Goal: Task Accomplishment & Management: Manage account settings

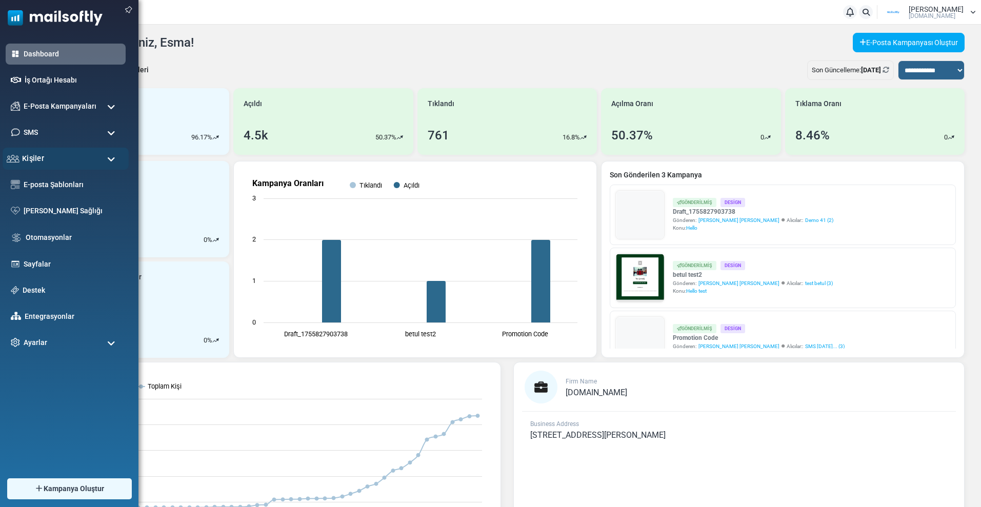
click at [37, 159] on span "Kişiler" at bounding box center [33, 158] width 22 height 11
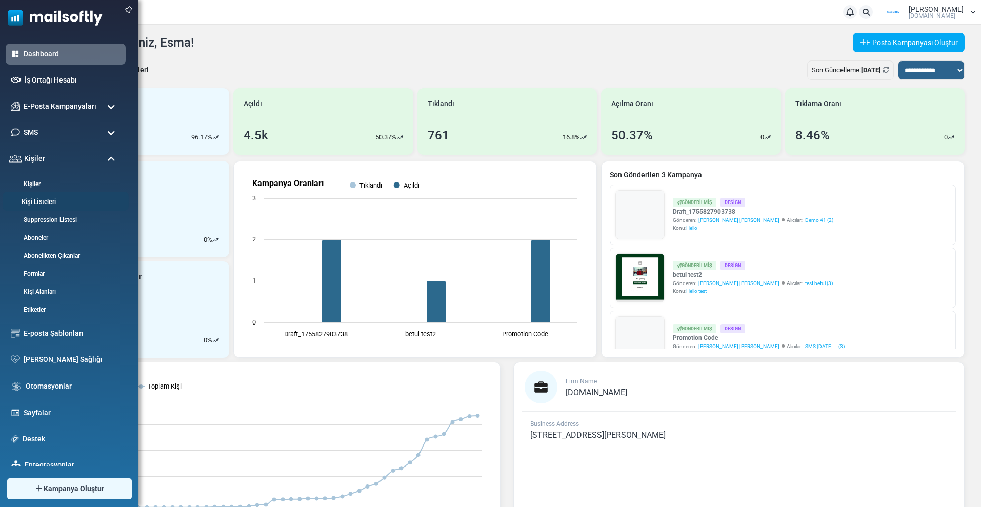
click at [43, 200] on link "Kişi Listeleri" at bounding box center [64, 202] width 123 height 10
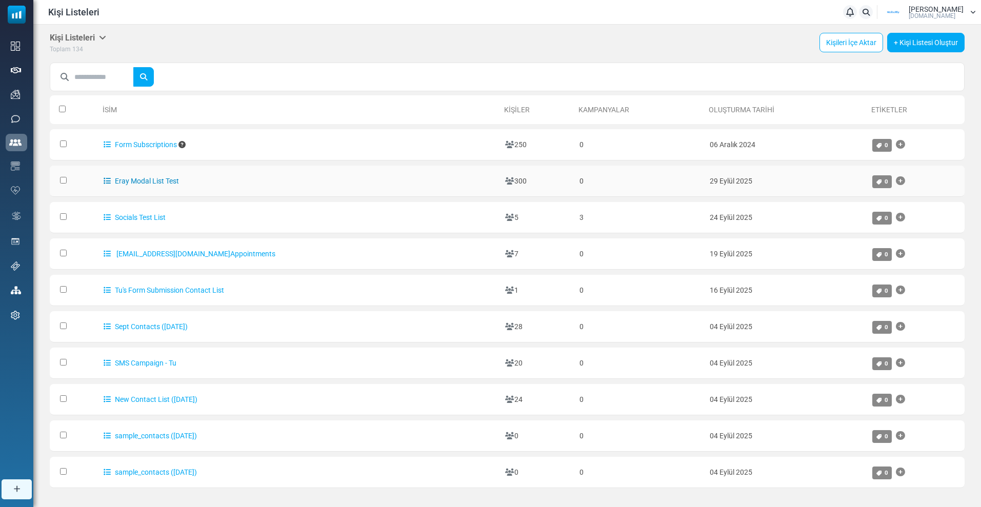
click at [139, 182] on link "Eray Modal List Test" at bounding box center [141, 181] width 75 height 8
click at [139, 182] on div at bounding box center [490, 253] width 981 height 507
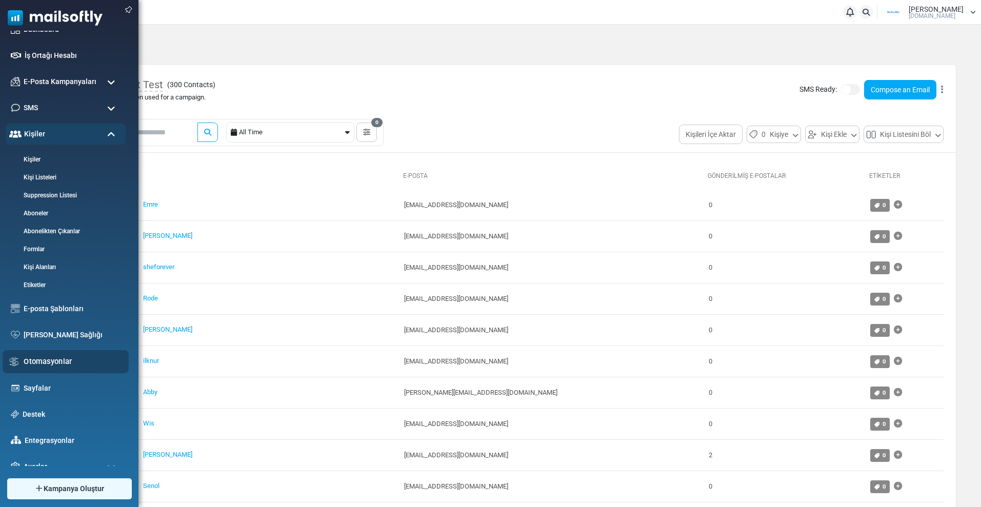
scroll to position [36, 0]
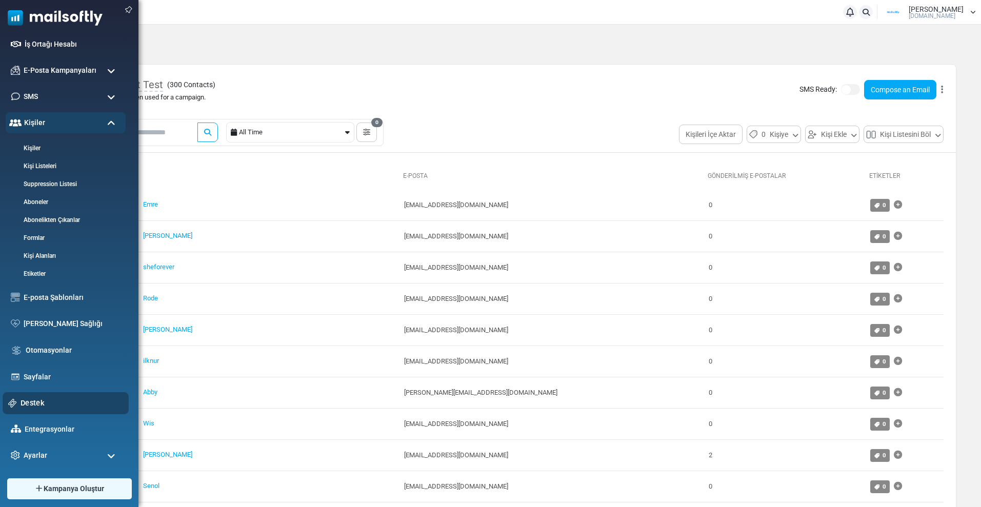
click at [31, 401] on link "Destek" at bounding box center [72, 402] width 103 height 11
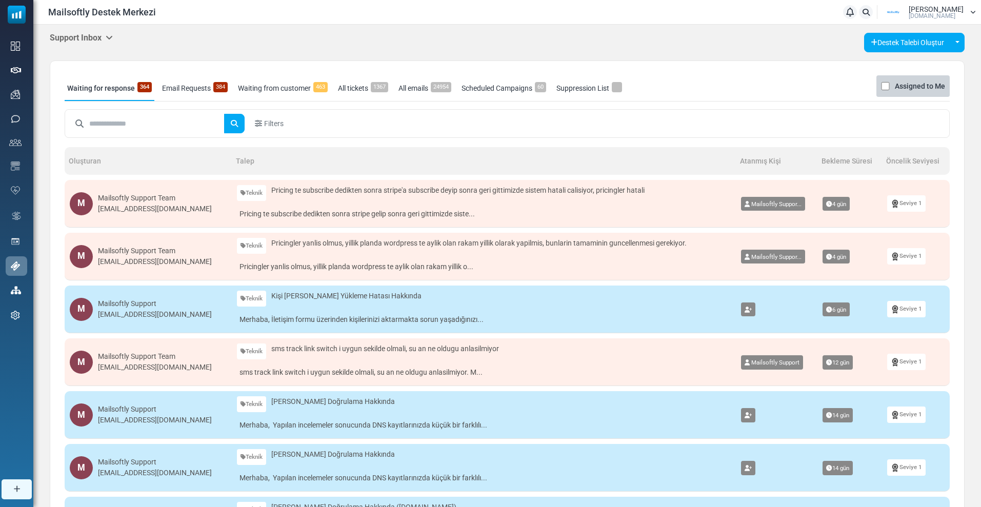
click at [58, 41] on h5 "Support Inbox" at bounding box center [81, 38] width 63 height 10
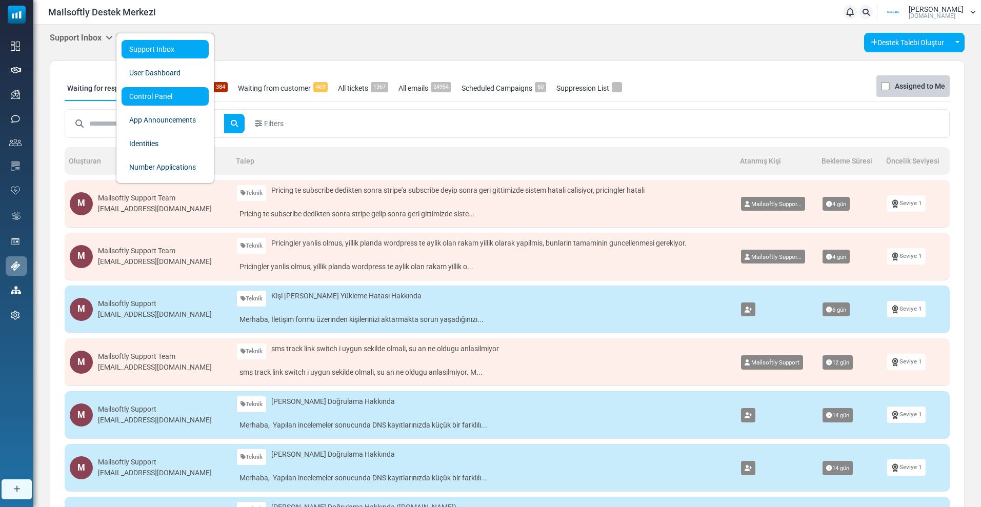
click at [167, 99] on link "Control Panel" at bounding box center [165, 96] width 87 height 18
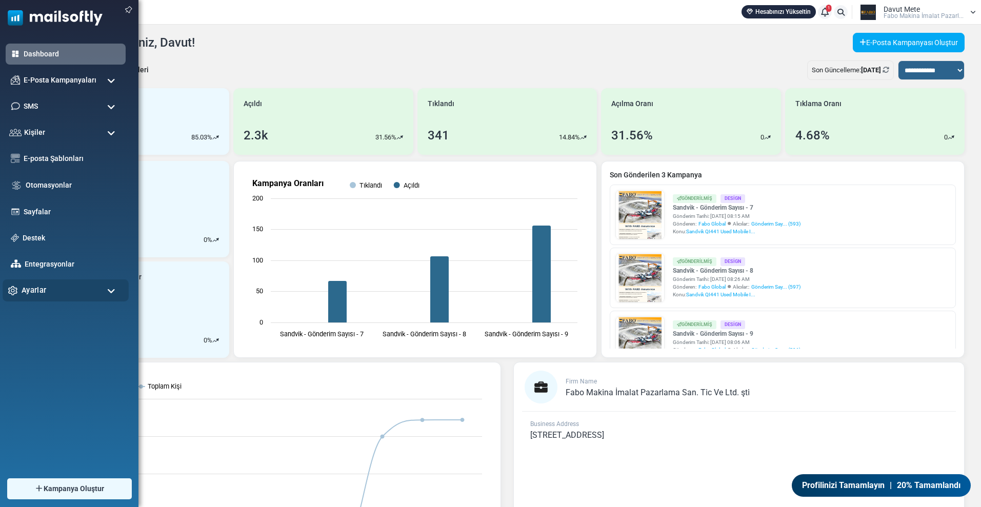
click at [50, 290] on div "Ayarlar" at bounding box center [66, 290] width 126 height 22
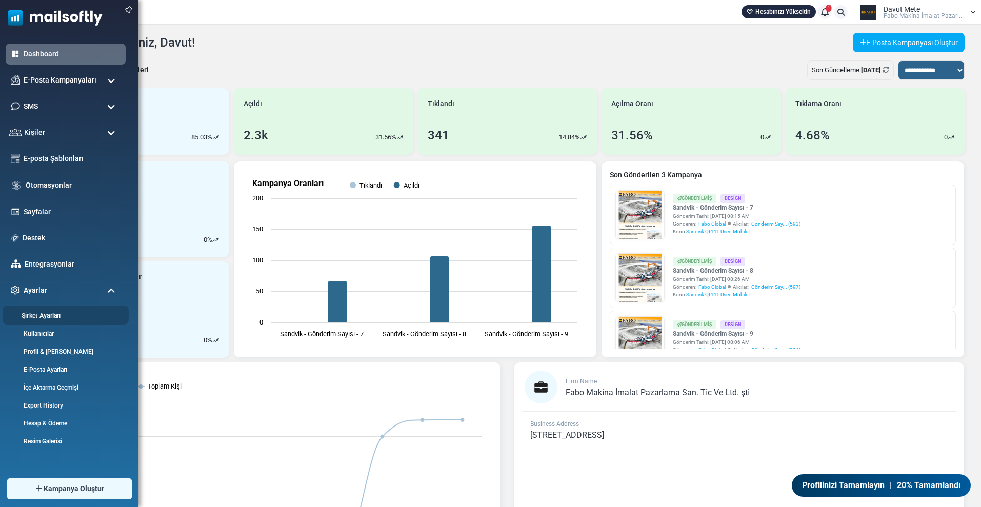
click at [41, 317] on link "Şirket Ayarları" at bounding box center [64, 316] width 123 height 10
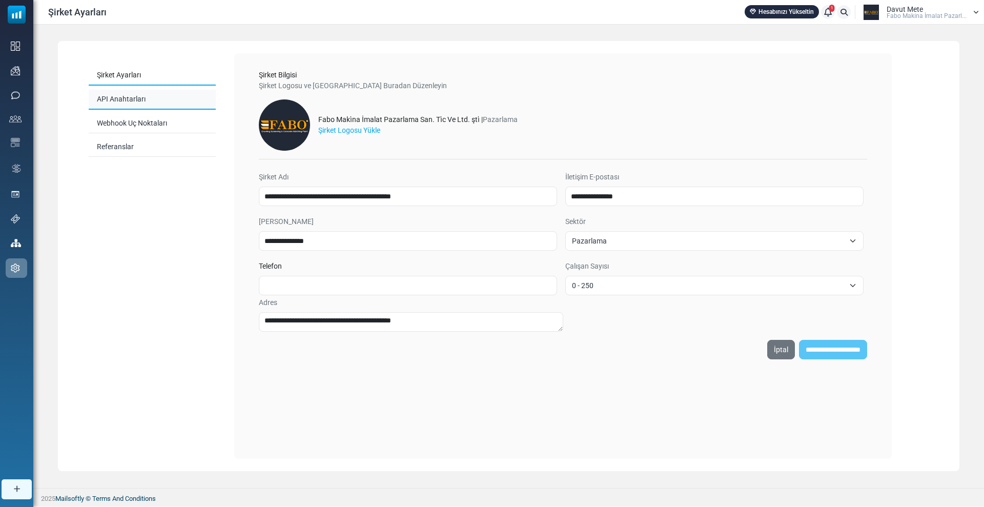
click at [127, 105] on link "API Anahtarları" at bounding box center [152, 100] width 127 height 20
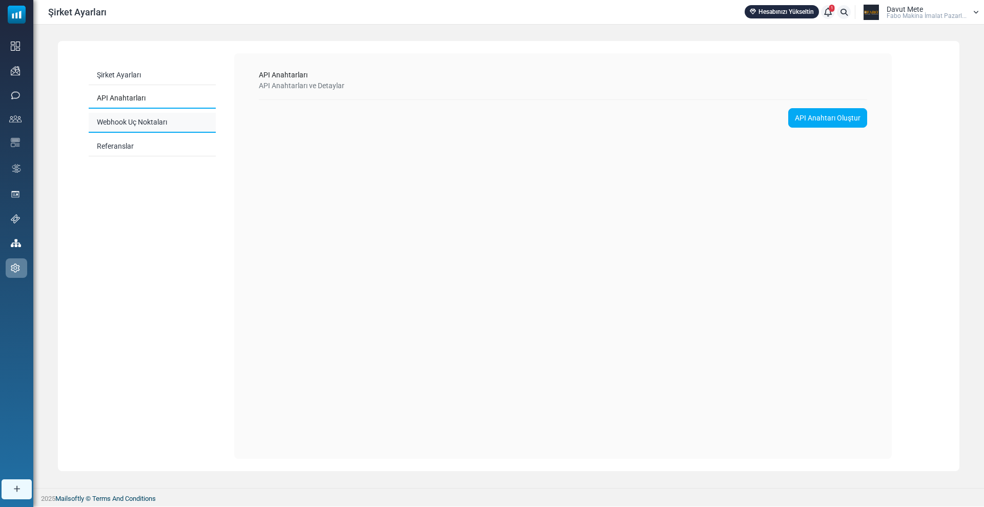
click at [135, 120] on link "Webhook Uç Noktaları" at bounding box center [152, 123] width 127 height 20
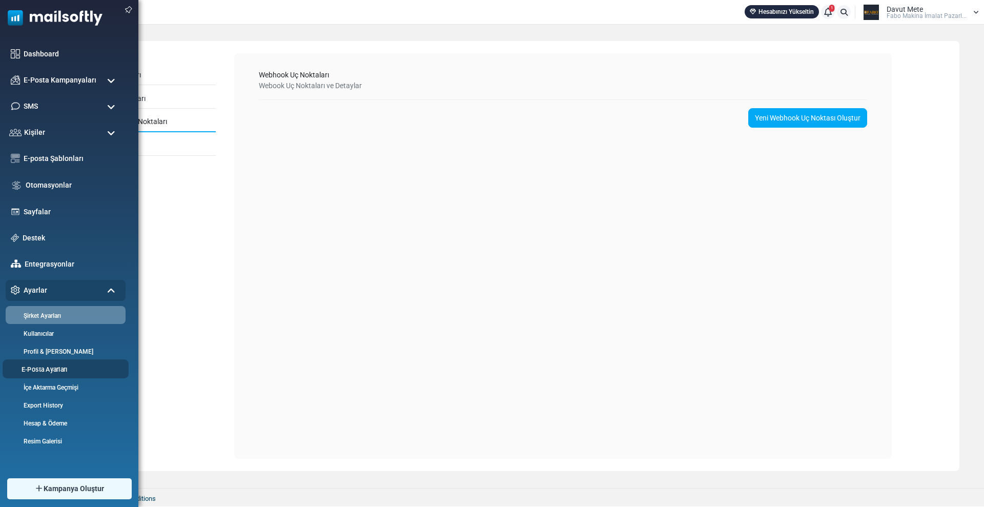
click at [43, 372] on link "E-Posta Ayarları" at bounding box center [64, 370] width 123 height 10
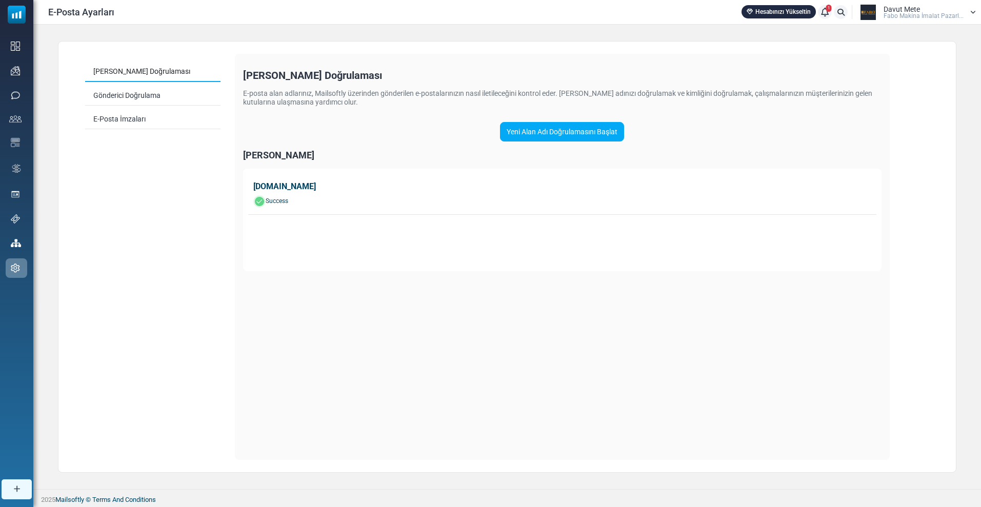
drag, startPoint x: 240, startPoint y: 183, endPoint x: 356, endPoint y: 184, distance: 116.4
click at [356, 184] on div "[PERSON_NAME] Doğrulaması E-posta alan adlarınız, Mailsoftly üzerinden gönderil…" at bounding box center [562, 257] width 655 height 406
click at [340, 191] on div "[DOMAIN_NAME]" at bounding box center [562, 186] width 618 height 12
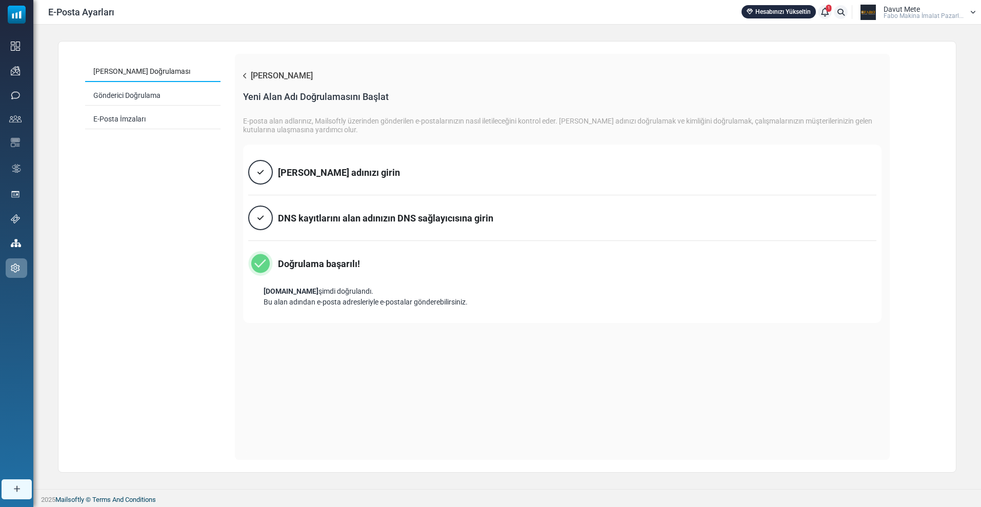
click at [309, 175] on div "[PERSON_NAME] adınızı girin" at bounding box center [339, 173] width 122 height 14
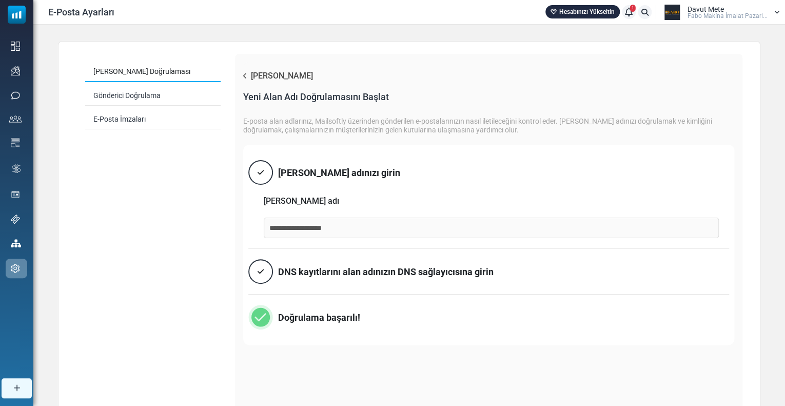
click at [348, 272] on div "DNS kayıtlarını alan adınızın DNS sağlayıcısına girin" at bounding box center [385, 272] width 215 height 14
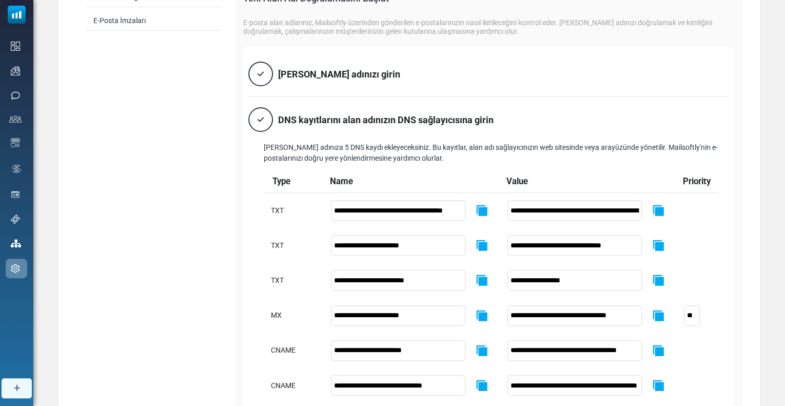
scroll to position [51, 0]
